Goal: Use online tool/utility: Utilize a website feature to perform a specific function

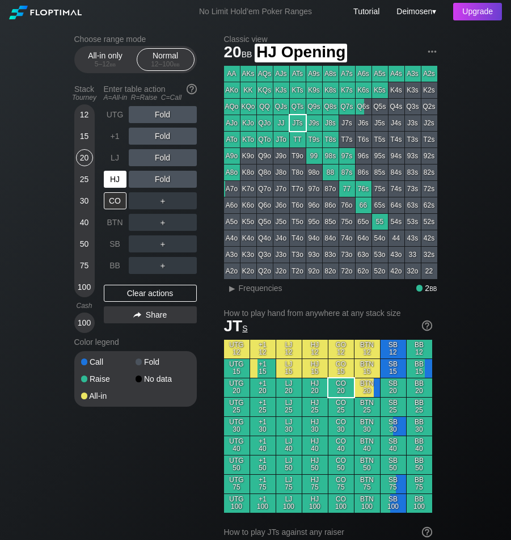
click at [113, 189] on div "HJ" at bounding box center [116, 179] width 25 height 22
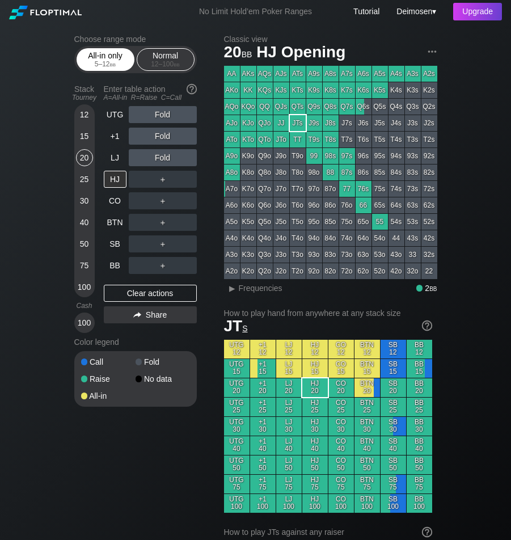
click at [109, 66] on div "5 – 12 bb" at bounding box center [106, 64] width 48 height 8
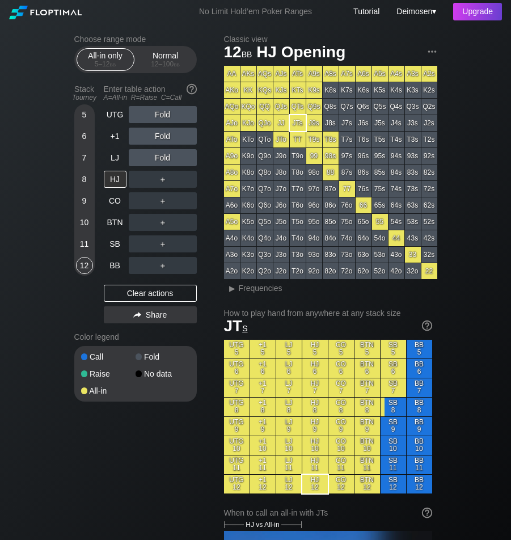
click at [117, 186] on div "HJ" at bounding box center [115, 179] width 23 height 17
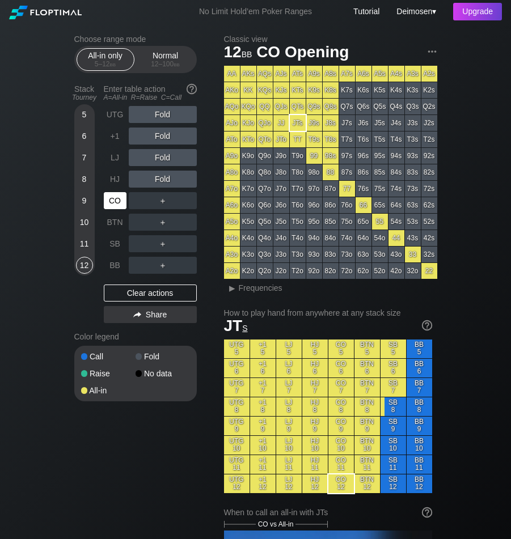
click at [119, 192] on div "CO" at bounding box center [116, 201] width 25 height 22
click at [162, 62] on div "12 – 100 bb" at bounding box center [166, 64] width 48 height 8
